Goal: Task Accomplishment & Management: Use online tool/utility

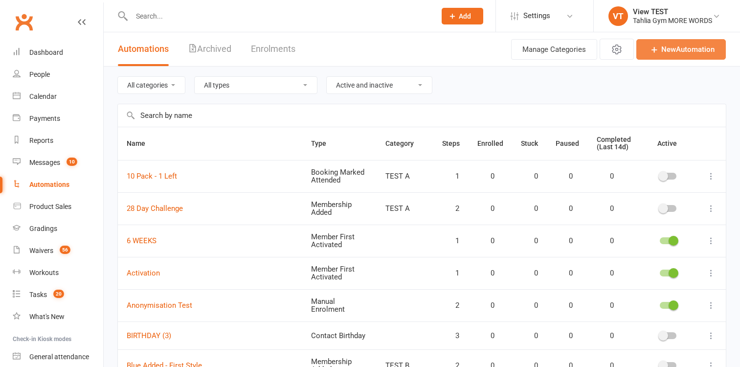
click at [684, 45] on link "New Automation" at bounding box center [680, 49] width 89 height 21
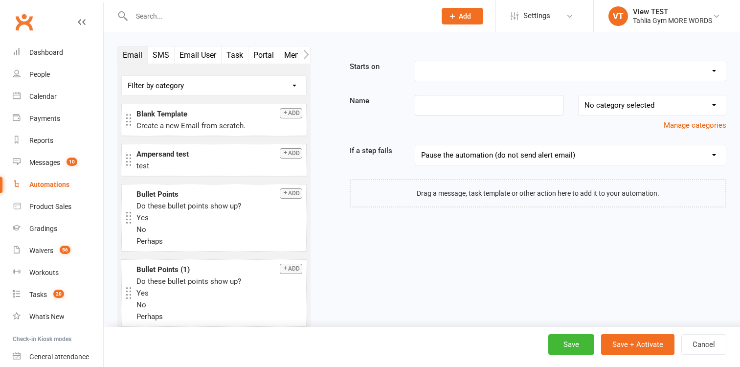
click at [415, 61] on select "Booking Cancelled Booking Due Booking Late-Cancelled Booking Marked Absent Book…" at bounding box center [570, 71] width 310 height 20
select select "15"
click option "Manual Enrolment" at bounding box center [0, 0] width 0 height 0
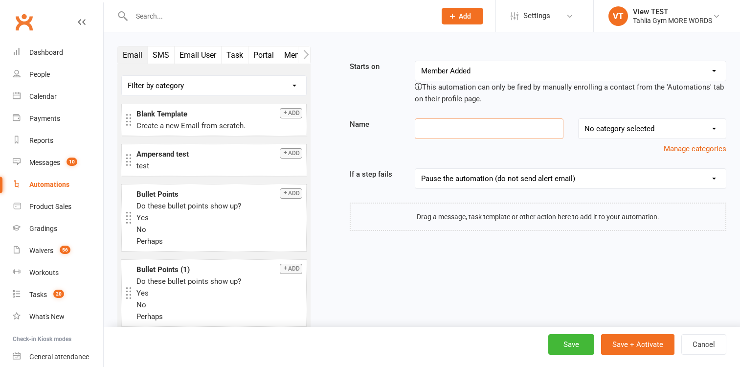
click at [467, 131] on input at bounding box center [489, 128] width 148 height 21
type input "Aug Bug Test"
click at [662, 12] on div "View TEST" at bounding box center [672, 11] width 79 height 9
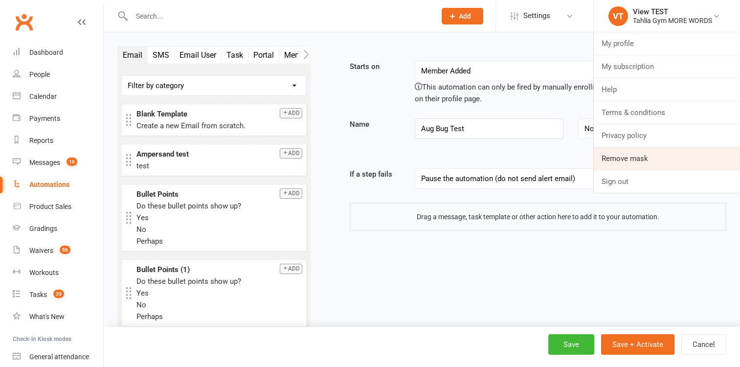
click at [625, 163] on link "Remove mask" at bounding box center [667, 158] width 146 height 22
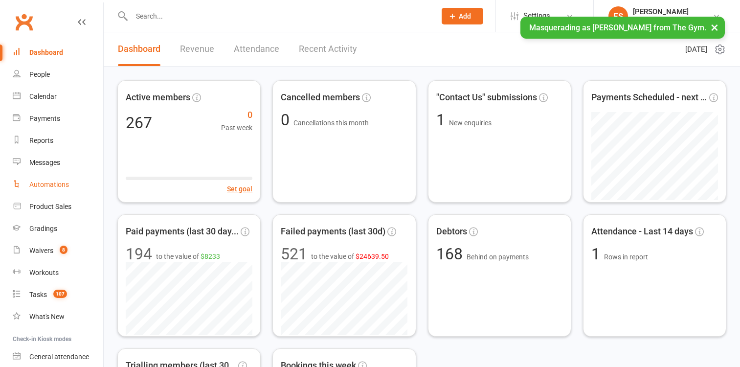
click at [55, 182] on div "Automations" at bounding box center [49, 184] width 40 height 8
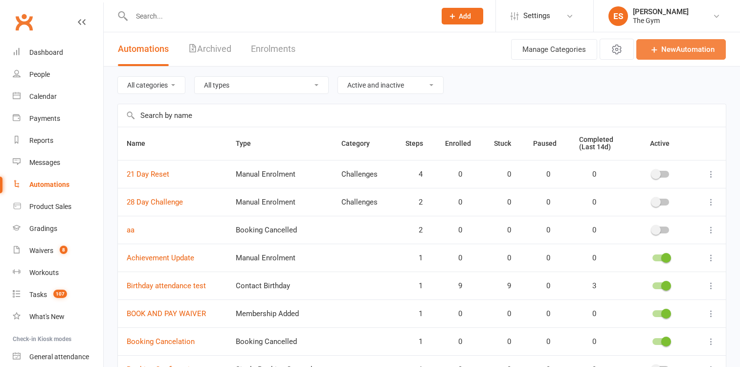
click at [688, 52] on link "New Automation" at bounding box center [680, 49] width 89 height 21
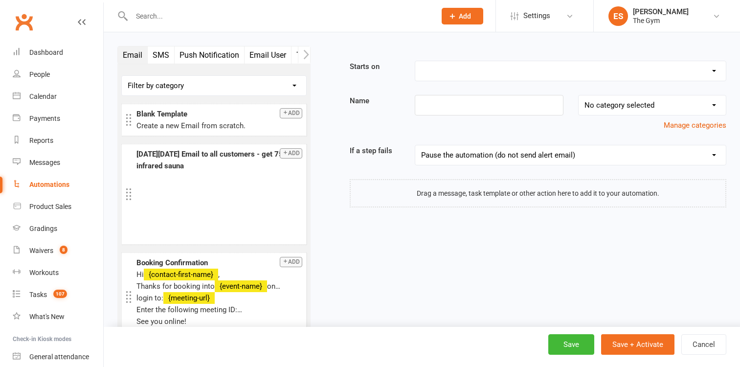
click at [415, 61] on select "Booking Cancelled Booking Due Booking Late-Cancelled Booking Marked Absent Book…" at bounding box center [570, 71] width 310 height 20
select select "16"
click option "Manual Enrolment" at bounding box center [0, 0] width 0 height 0
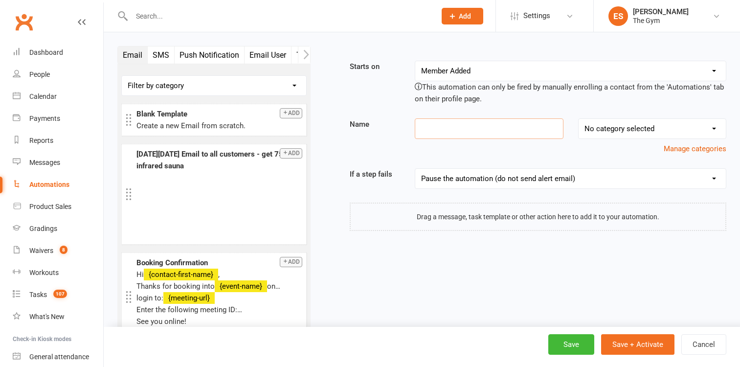
click at [449, 130] on input at bounding box center [489, 128] width 148 height 21
click at [237, 53] on button "Mobile App" at bounding box center [253, 54] width 49 height 17
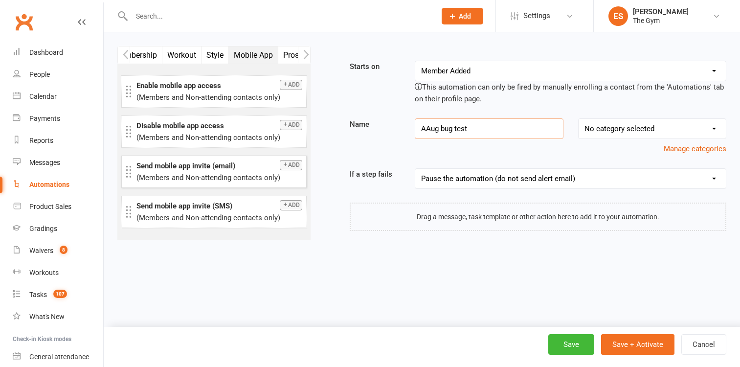
type input "AAug bug test"
click at [299, 164] on button "Add" at bounding box center [291, 165] width 22 height 10
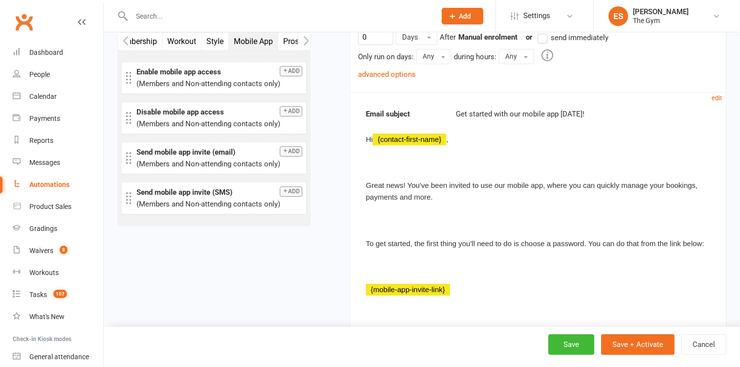
scroll to position [225, 0]
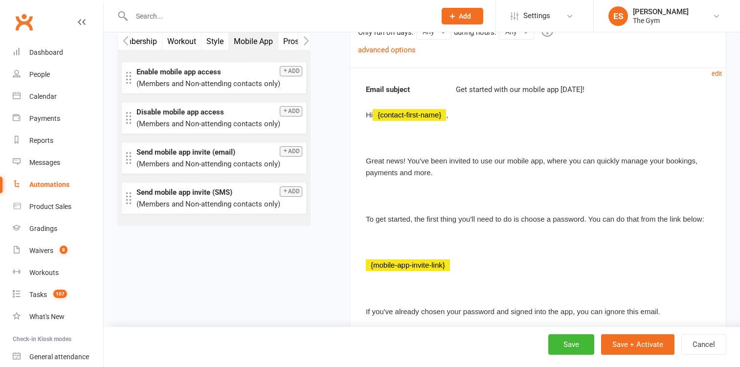
click at [647, 143] on div "Hi {contact-first-name} , Great news! You've been invited to use our mobile app…" at bounding box center [538, 302] width 344 height 386
click at [717, 75] on small "edit" at bounding box center [716, 73] width 10 height 7
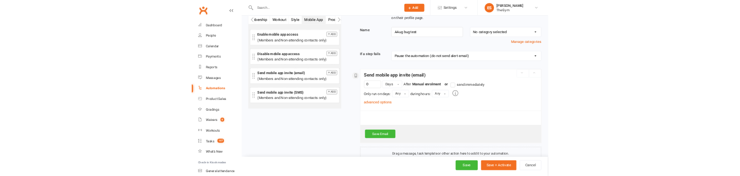
scroll to position [90, 0]
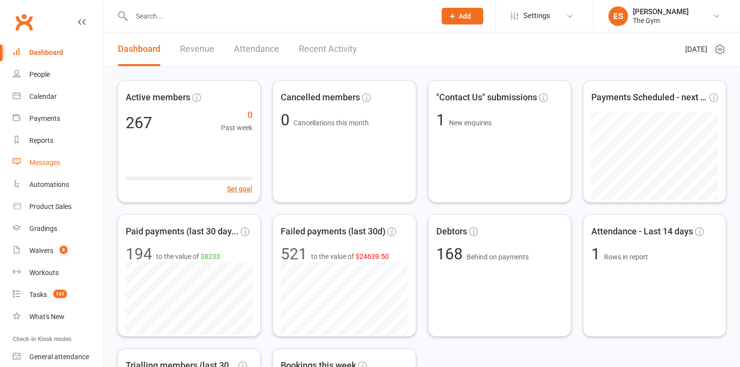
click at [50, 161] on div "Messages" at bounding box center [44, 162] width 31 height 8
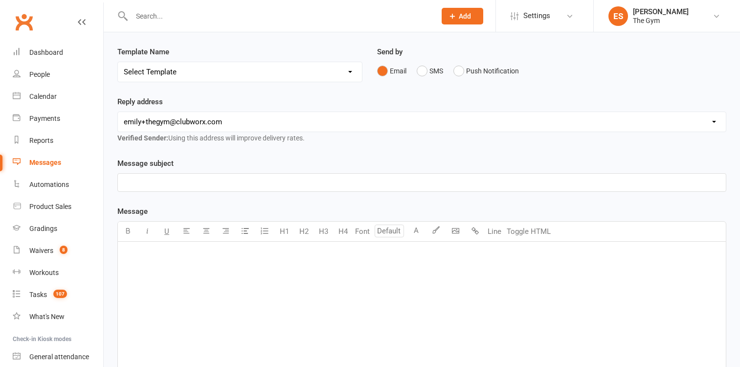
scroll to position [93, 0]
